Goal: Task Accomplishment & Management: Manage account settings

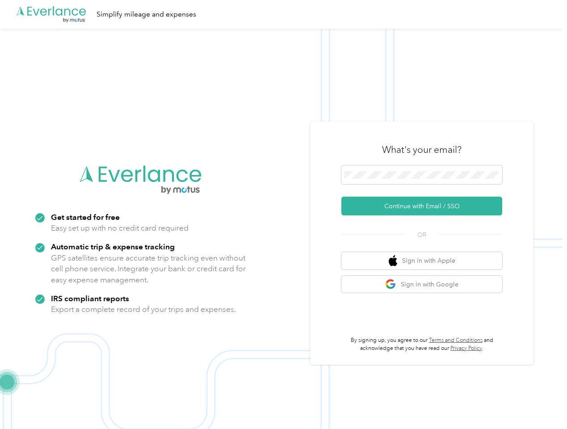
click at [283, 215] on img at bounding box center [281, 243] width 563 height 429
click at [283, 14] on div ".cls-1 { fill: #00adee; } .cls-2 { fill: #fff; } .cls-3 { fill: #707372; } .cls…" at bounding box center [281, 14] width 563 height 29
click at [425, 206] on button "Continue with Email / SSO" at bounding box center [421, 206] width 161 height 19
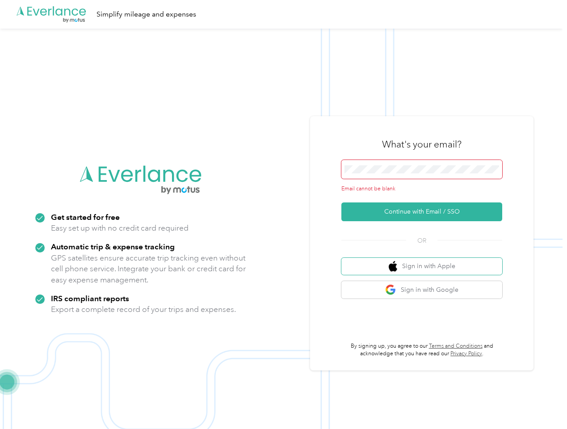
click at [425, 261] on button "Sign in with Apple" at bounding box center [421, 266] width 161 height 17
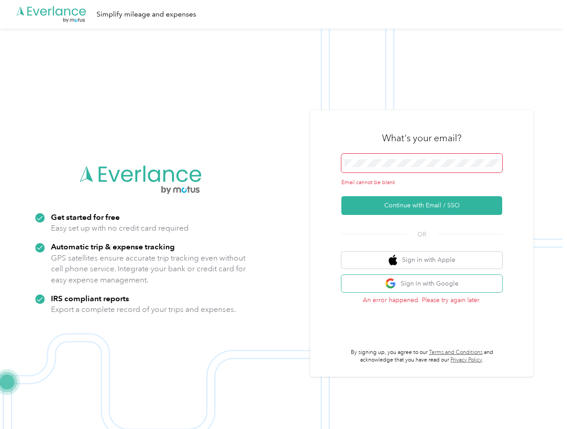
click at [425, 284] on button "Sign in with Google" at bounding box center [421, 283] width 161 height 17
